Goal: Information Seeking & Learning: Learn about a topic

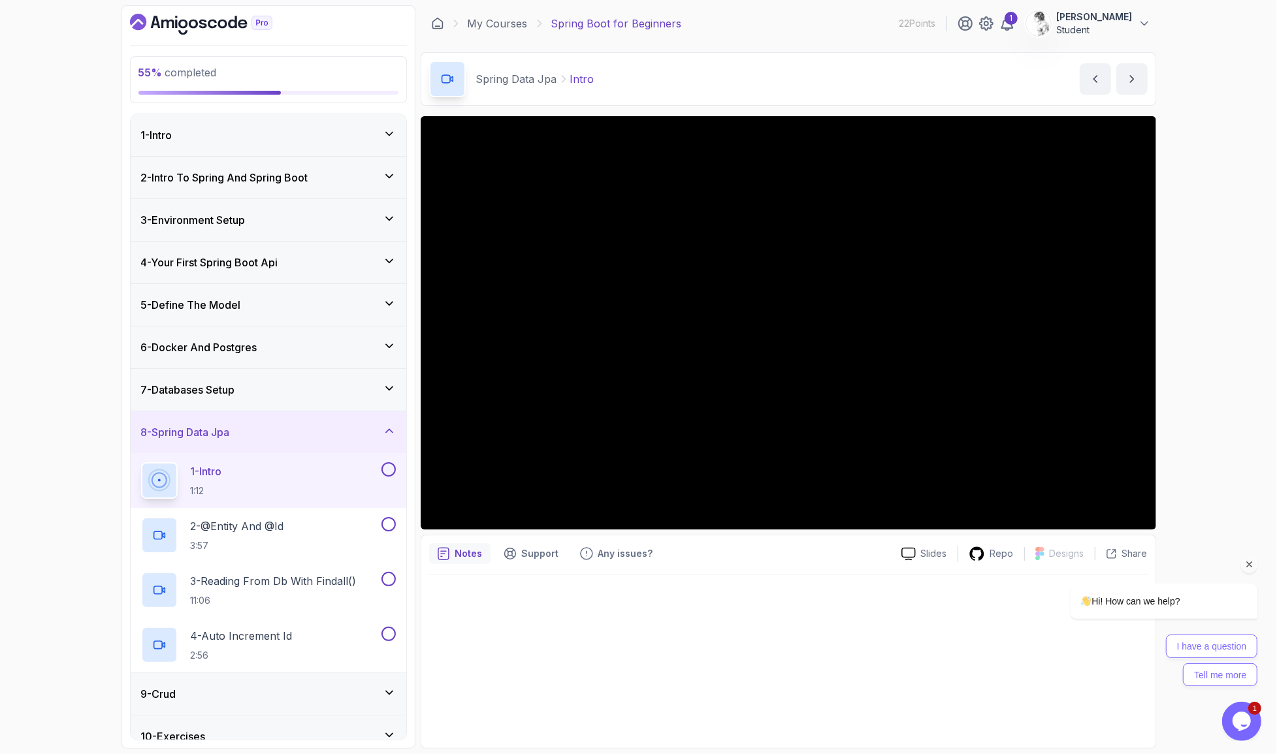
click at [1069, 499] on div "Hi! How can we help? I have a question Tell me more" at bounding box center [1145, 577] width 235 height 230
click at [1070, 496] on div "Hi! How can we help? I have a question Tell me more" at bounding box center [1145, 577] width 235 height 230
click at [1213, 115] on div "55 % completed 1 - Intro 2 - Intro To Spring And Spring Boot 3 - Environment Se…" at bounding box center [638, 377] width 1277 height 754
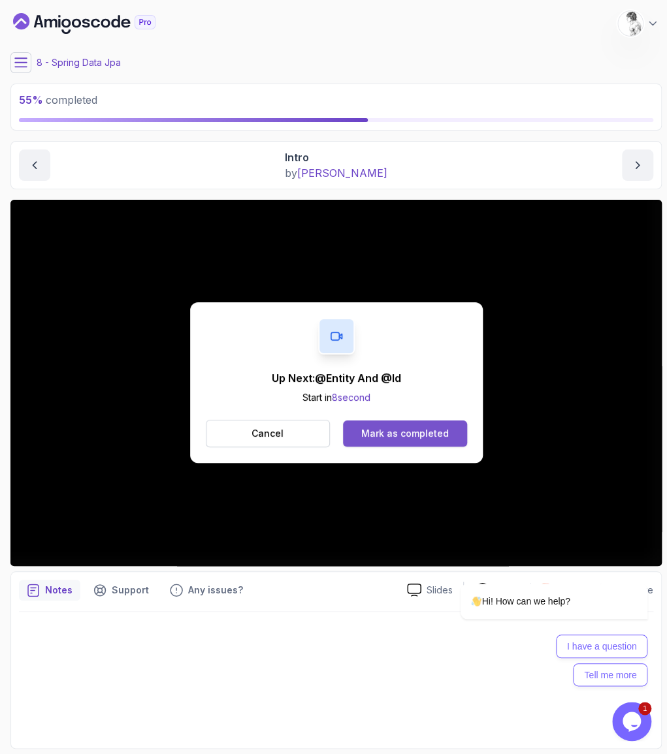
click at [408, 420] on div "Cancel Mark as completed" at bounding box center [336, 433] width 261 height 27
click at [402, 427] on div "Mark as completed" at bounding box center [404, 433] width 87 height 13
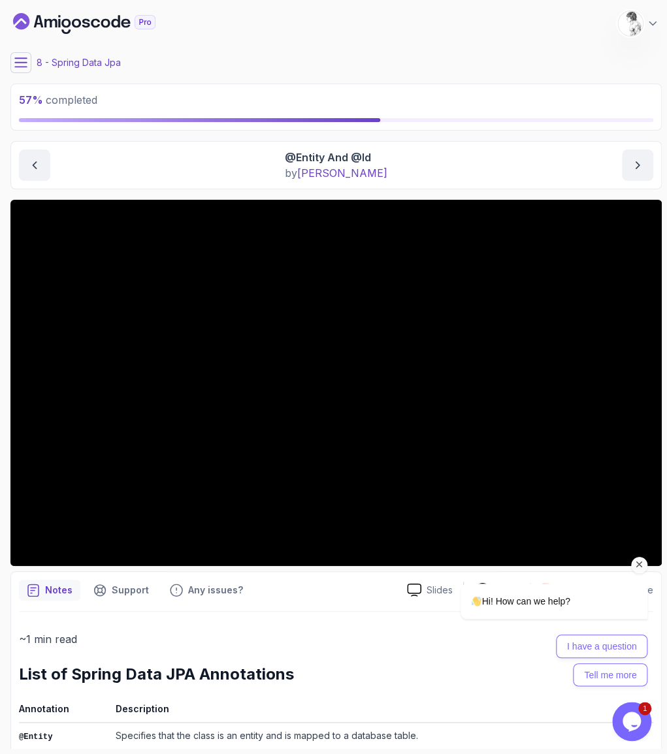
click at [610, 470] on div "Hi! How can we help? I have a question Tell me more" at bounding box center [536, 578] width 235 height 230
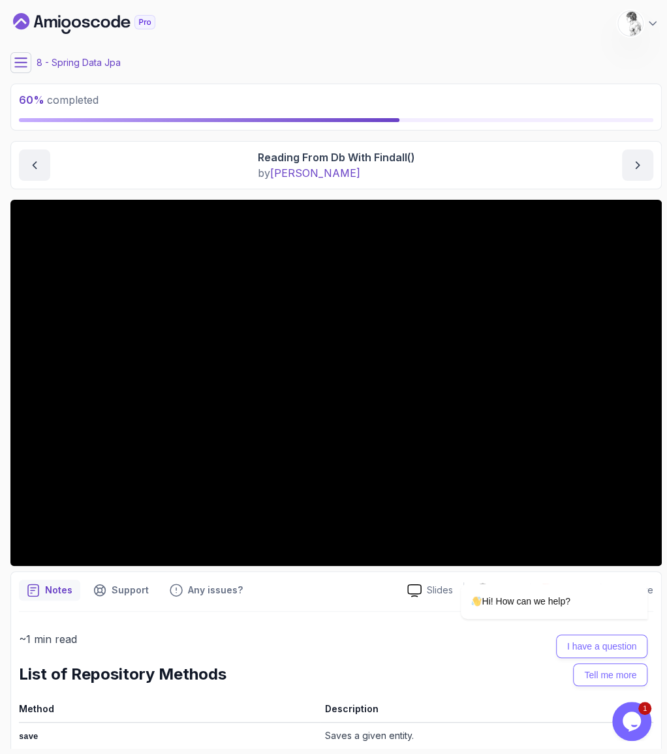
click at [214, 630] on p "~1 min read" at bounding box center [336, 639] width 635 height 18
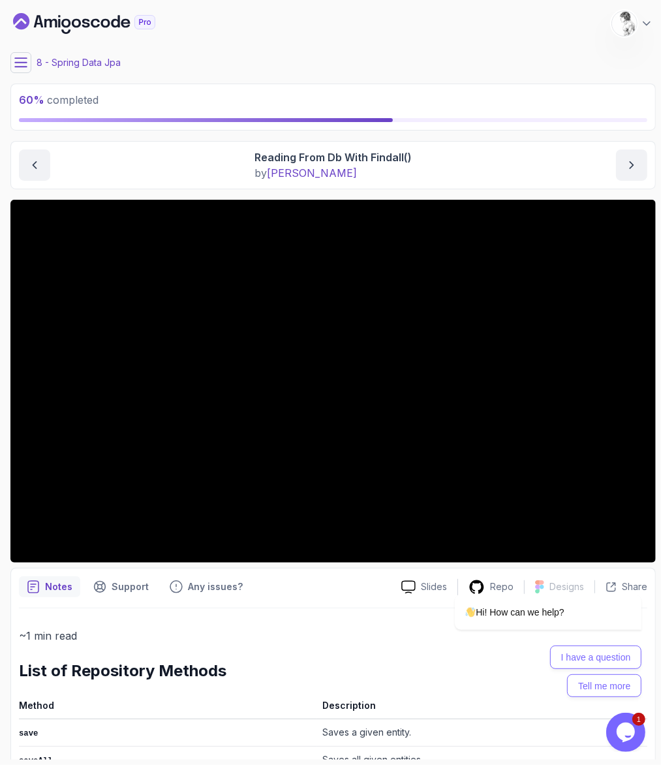
click at [18, 57] on icon at bounding box center [20, 62] width 13 height 13
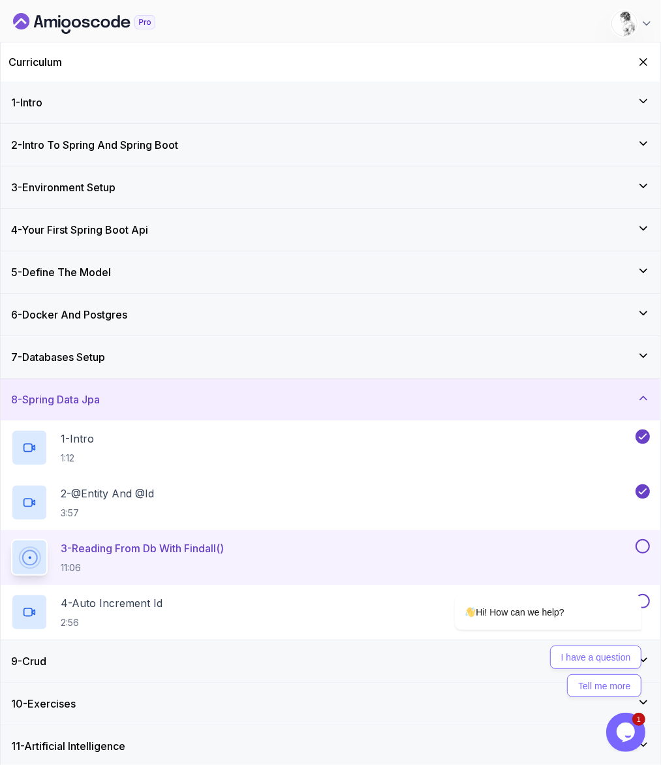
click at [388, 539] on div "3 - Reading From Db With Findall() 11:06" at bounding box center [322, 557] width 622 height 37
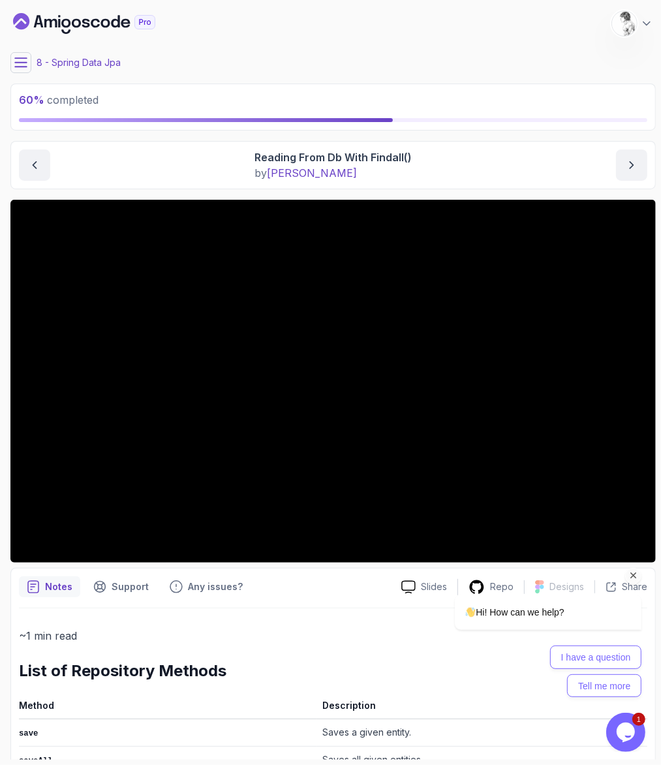
click at [524, 522] on div "Hi! How can we help? I have a question Tell me more" at bounding box center [530, 588] width 235 height 230
click at [545, 522] on div "Hi! How can we help? I have a question Tell me more" at bounding box center [530, 588] width 235 height 230
click at [520, 520] on div "Hi! How can we help? I have a question Tell me more" at bounding box center [530, 588] width 235 height 230
click at [523, 525] on div "Hi! How can we help? I have a question Tell me more" at bounding box center [530, 588] width 235 height 230
click at [16, 59] on icon at bounding box center [20, 62] width 13 height 13
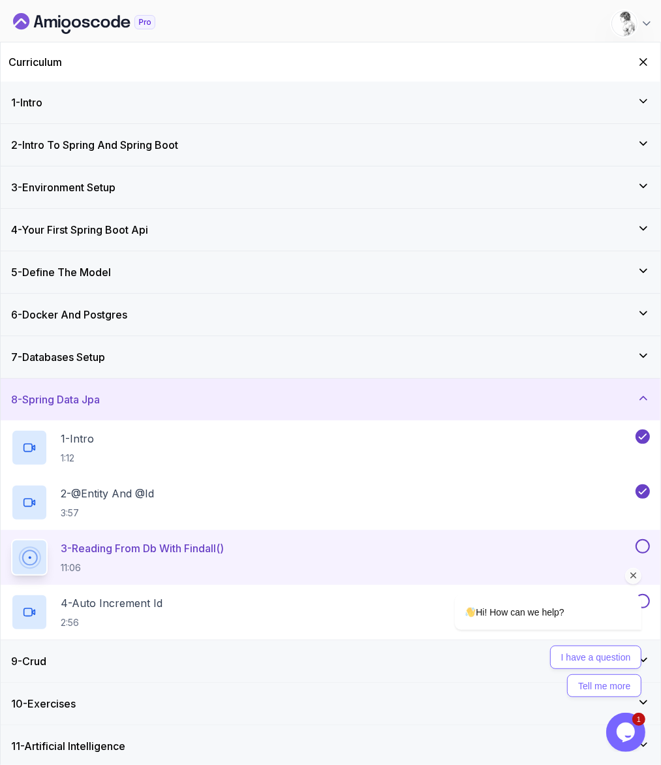
click at [652, 530] on div "3 - Reading From Db With Findall() 11:06" at bounding box center [331, 557] width 660 height 55
click at [644, 477] on div "Hi! How can we help? I have a question Tell me more" at bounding box center [530, 588] width 235 height 230
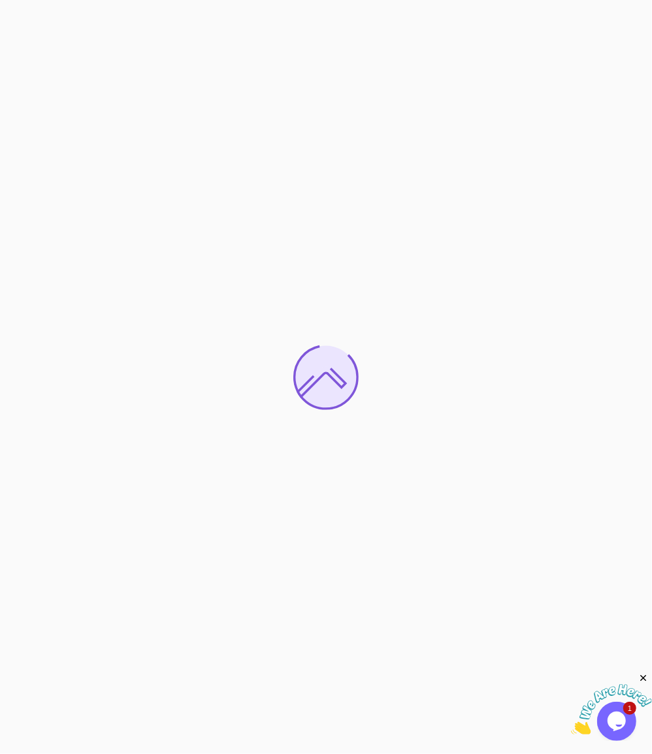
click at [644, 676] on icon "Close" at bounding box center [643, 678] width 12 height 12
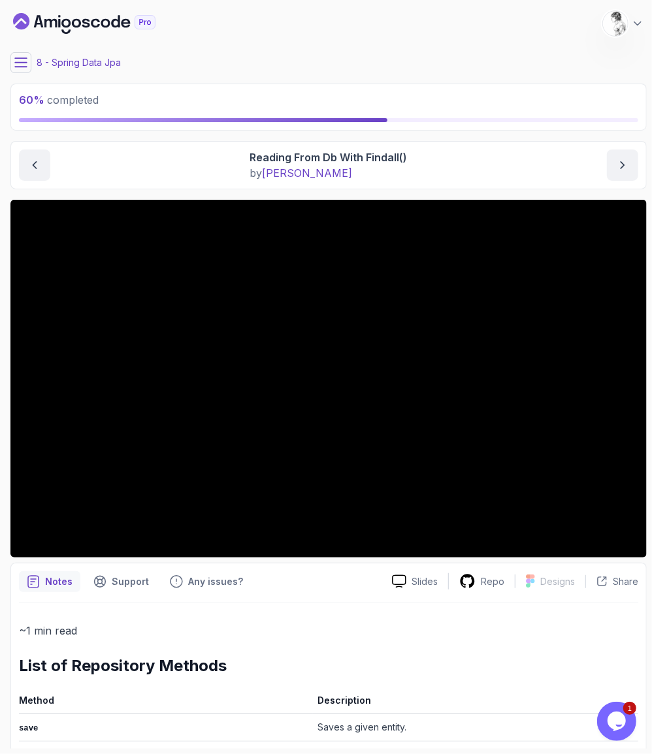
click at [16, 57] on icon at bounding box center [20, 62] width 13 height 13
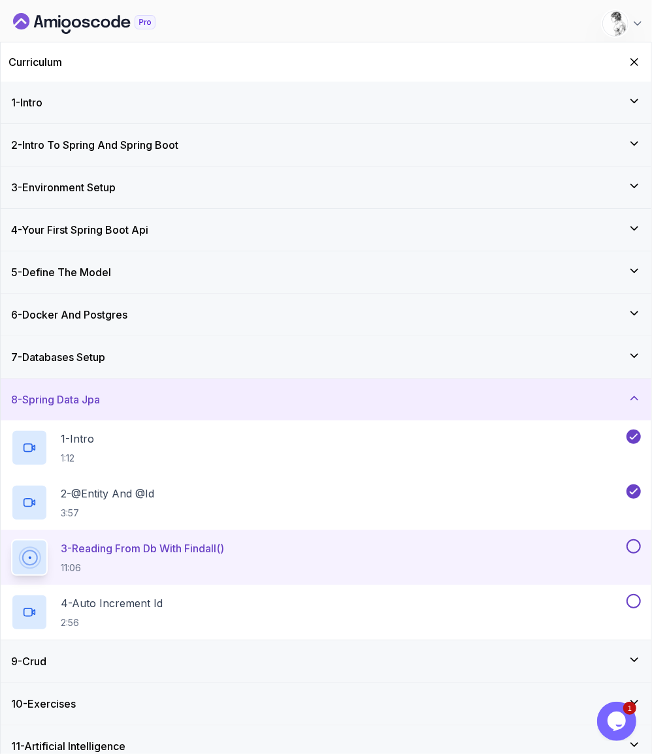
click at [632, 539] on button at bounding box center [633, 546] width 14 height 14
click at [188, 594] on div "4 - Auto Increment Id 2:56" at bounding box center [317, 612] width 612 height 37
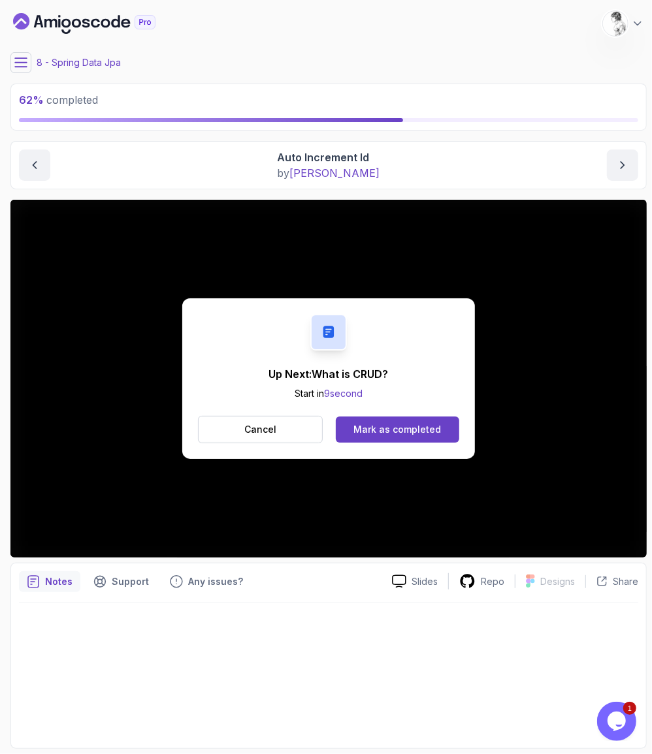
click at [360, 423] on div "Mark as completed" at bounding box center [396, 429] width 87 height 13
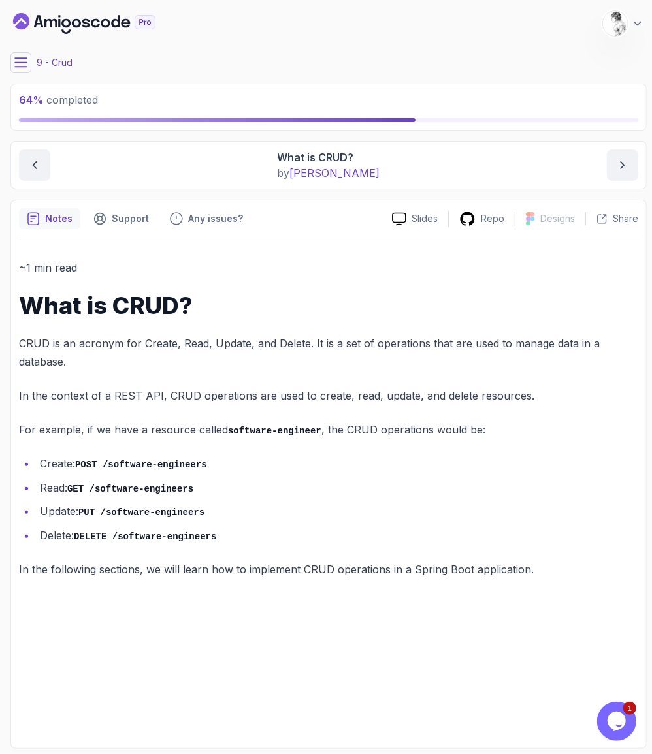
click at [25, 52] on button at bounding box center [20, 62] width 21 height 21
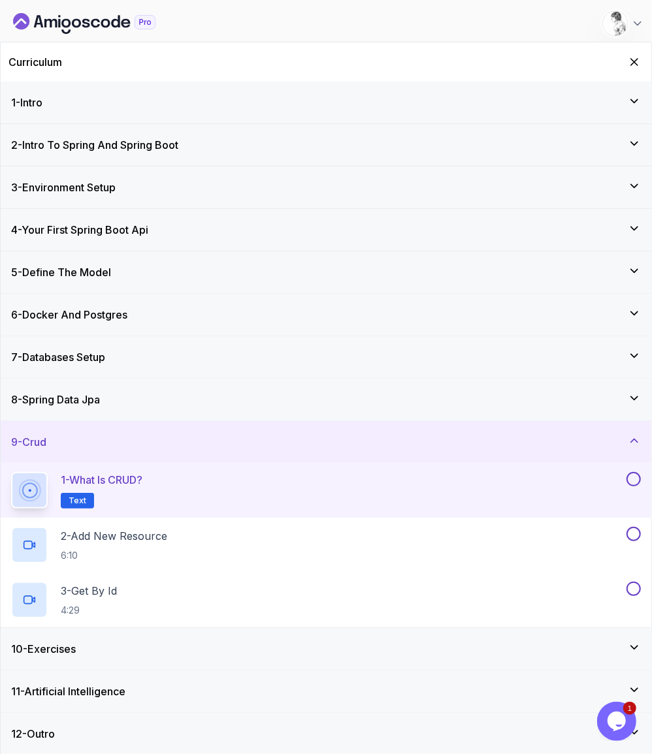
click at [639, 472] on button at bounding box center [633, 479] width 14 height 14
click at [151, 528] on p "2 - Add New Resource" at bounding box center [114, 536] width 106 height 16
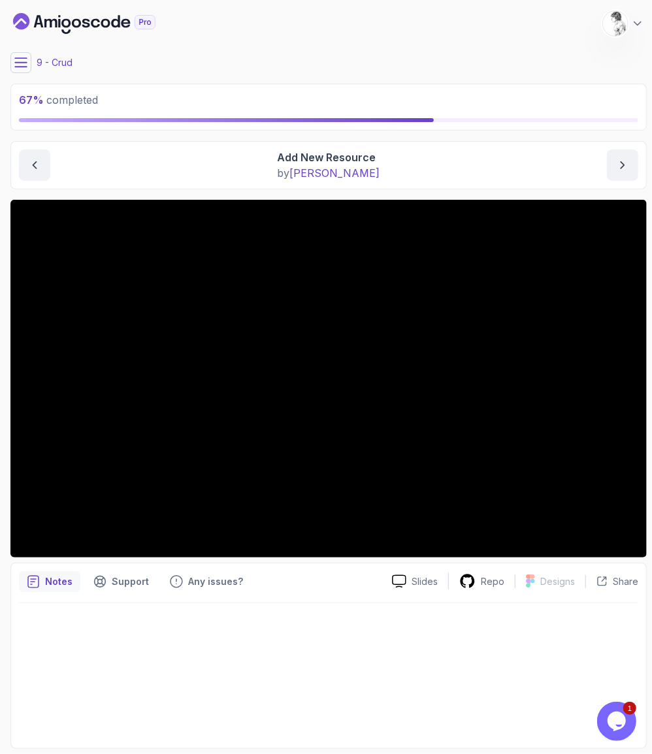
click at [96, 603] on div at bounding box center [328, 671] width 619 height 137
click at [22, 56] on icon at bounding box center [20, 62] width 13 height 13
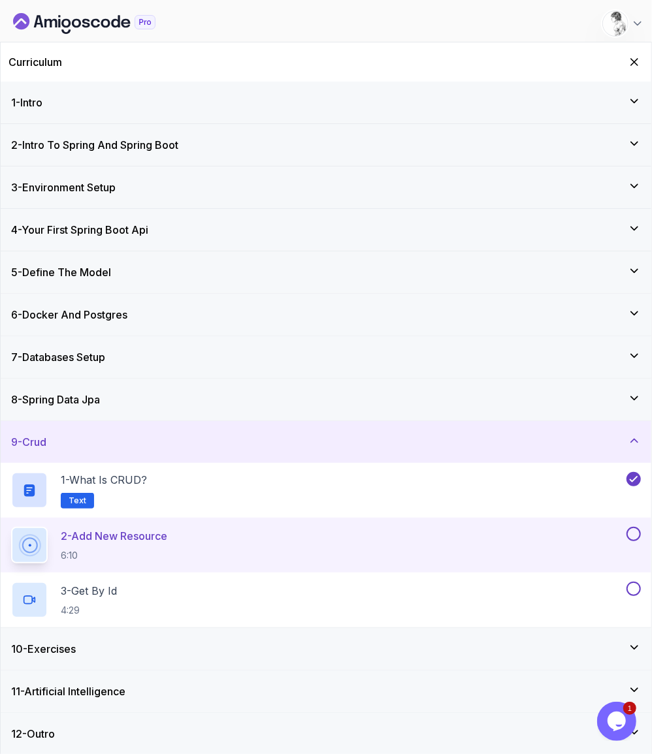
click at [202, 641] on div "10 - Exercises" at bounding box center [325, 649] width 629 height 16
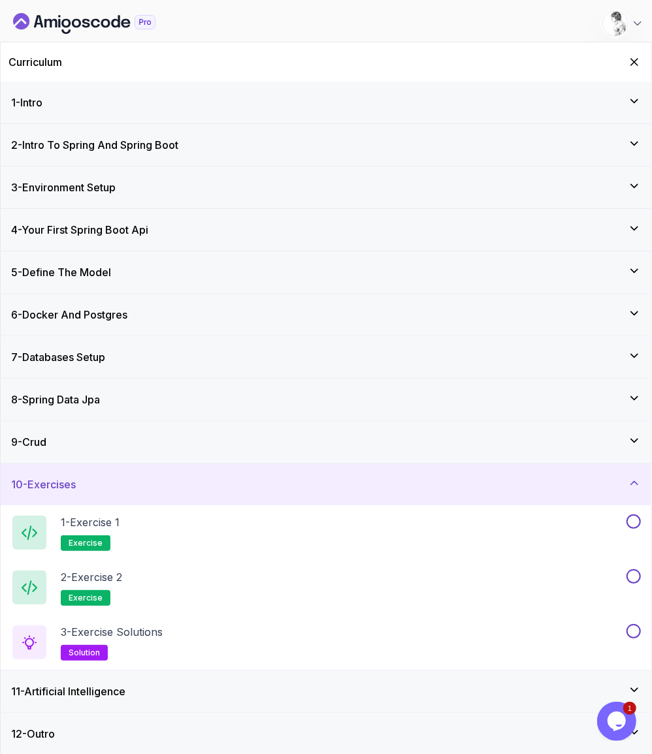
click at [174, 684] on div "11 - Artificial Intelligence" at bounding box center [325, 692] width 629 height 16
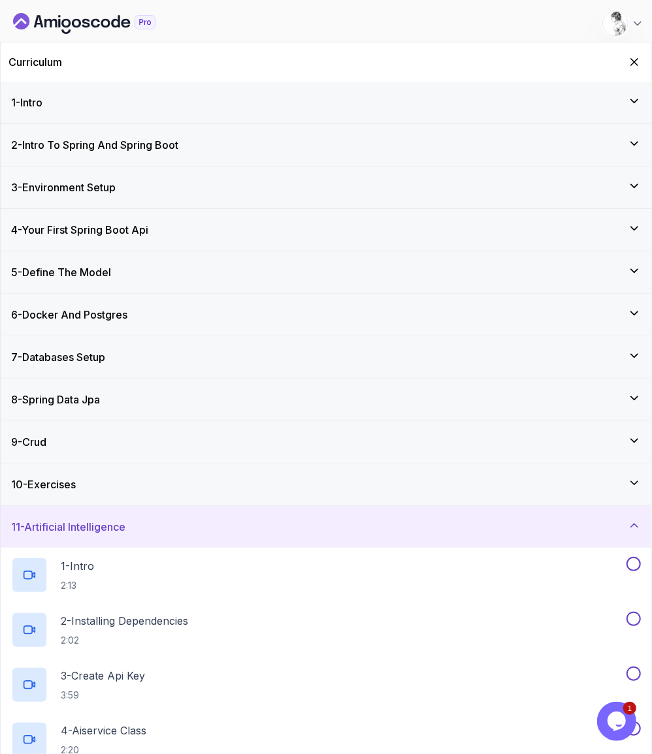
click at [182, 506] on div "11 - Artificial Intelligence" at bounding box center [326, 527] width 650 height 42
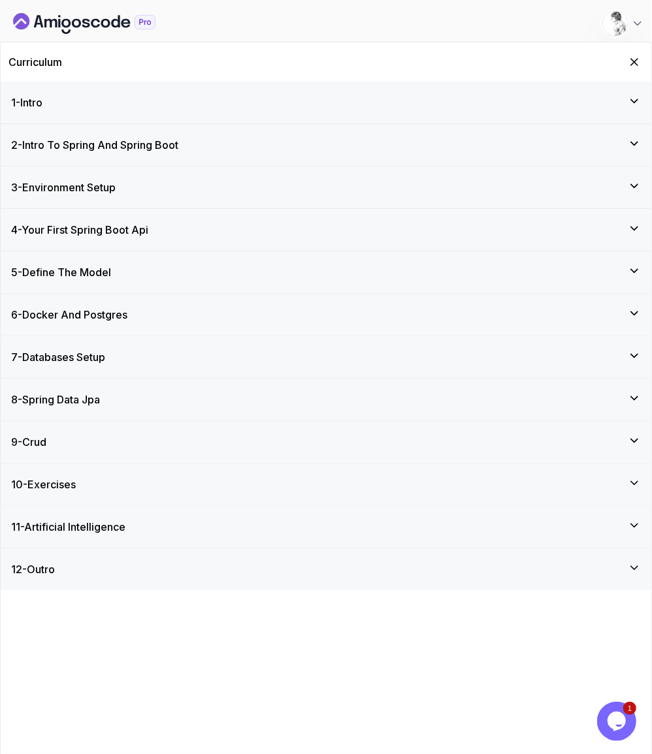
click at [153, 464] on div "10 - Exercises" at bounding box center [326, 485] width 650 height 42
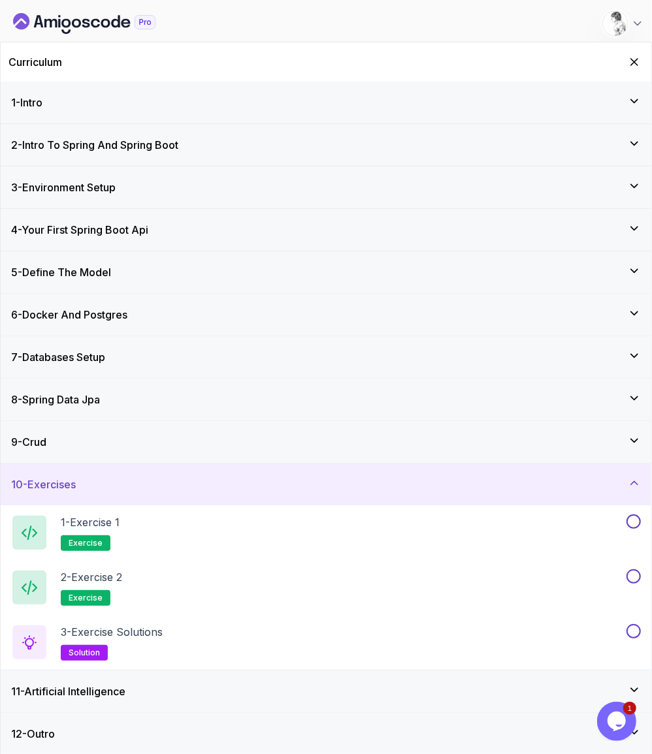
click at [176, 421] on div "9 - Crud" at bounding box center [326, 442] width 650 height 42
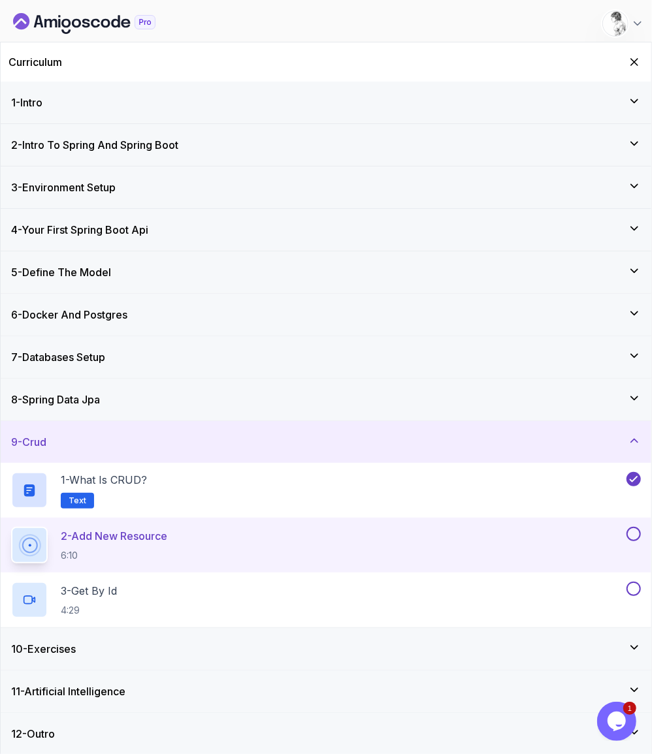
click at [631, 527] on div at bounding box center [632, 534] width 17 height 14
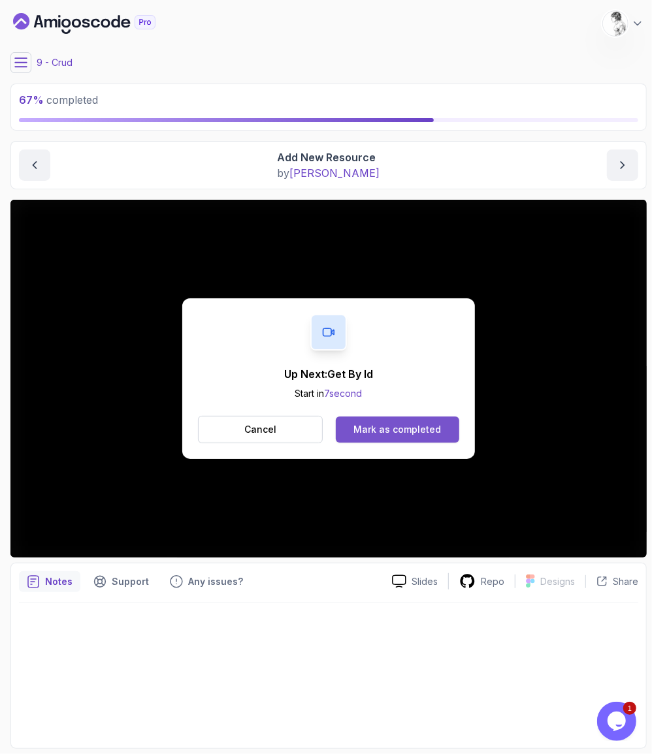
click at [423, 423] on div "Mark as completed" at bounding box center [396, 429] width 87 height 13
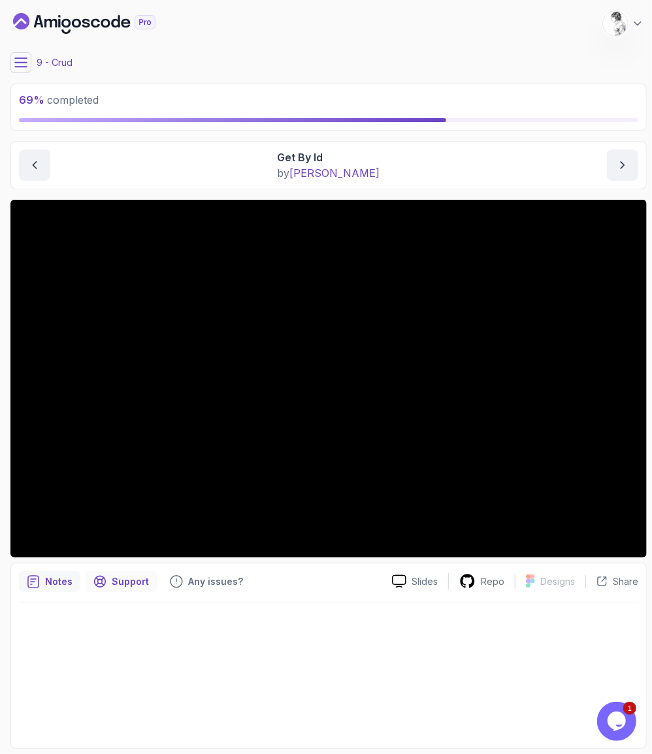
click at [86, 571] on div "Support" at bounding box center [121, 581] width 71 height 21
click at [20, 58] on icon at bounding box center [21, 62] width 12 height 8
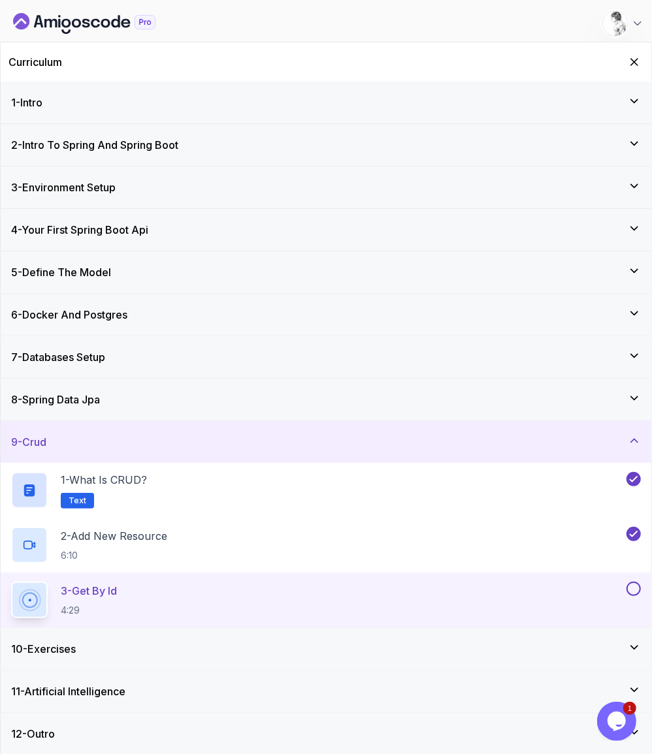
click at [635, 582] on button at bounding box center [633, 589] width 14 height 14
click at [335, 641] on div "10 - Exercises" at bounding box center [325, 649] width 629 height 16
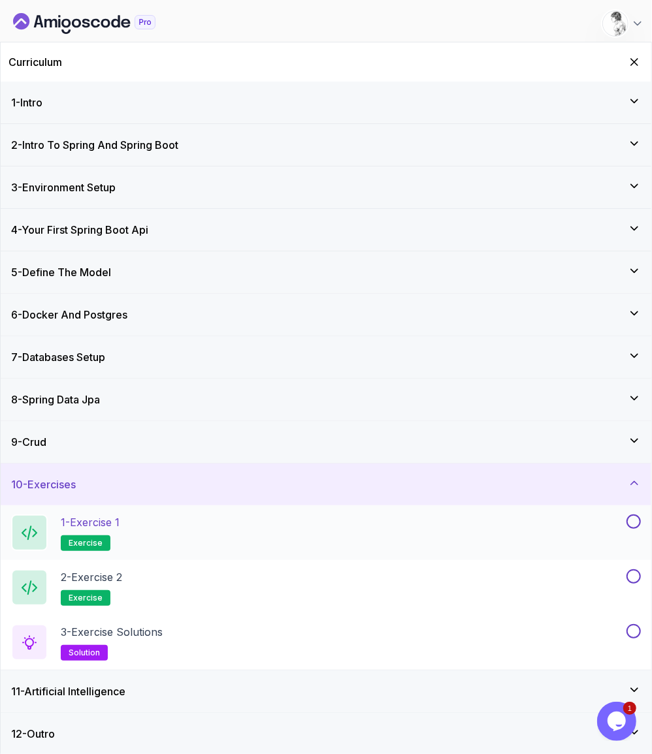
click at [176, 515] on div "1 - Exercise 1 exercise" at bounding box center [317, 533] width 612 height 37
